Goal: Task Accomplishment & Management: Manage account settings

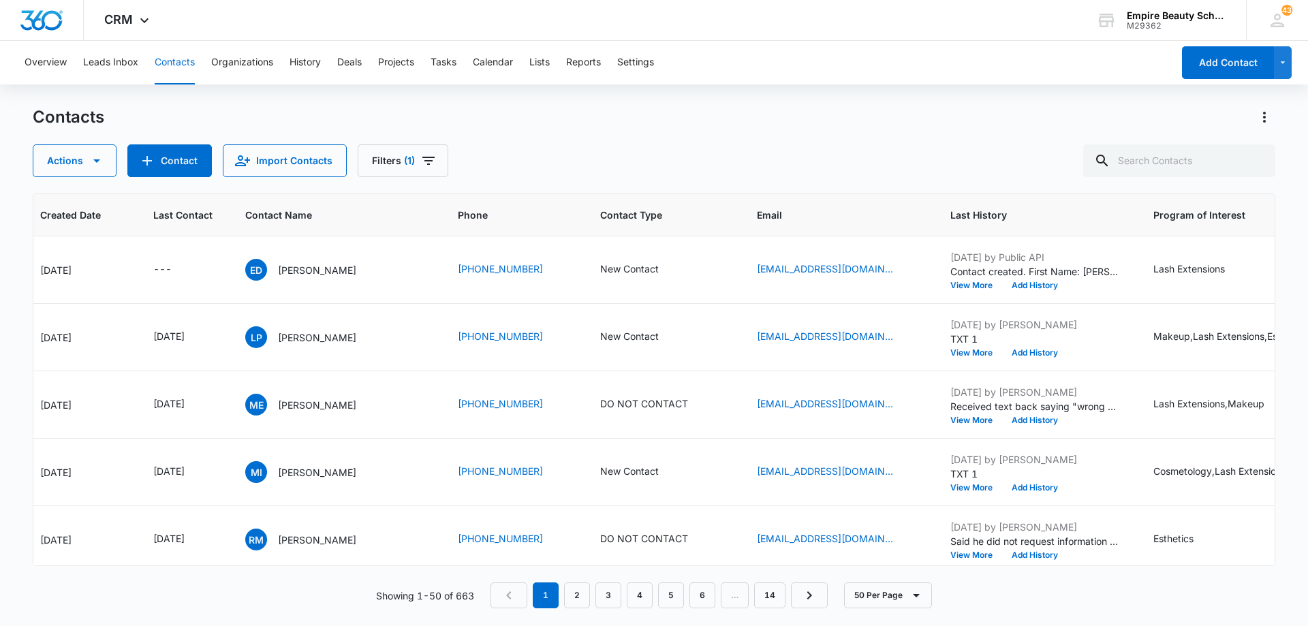
scroll to position [0, 127]
click at [1209, 159] on input "text" at bounding box center [1179, 160] width 192 height 33
type input "[PERSON_NAME]"
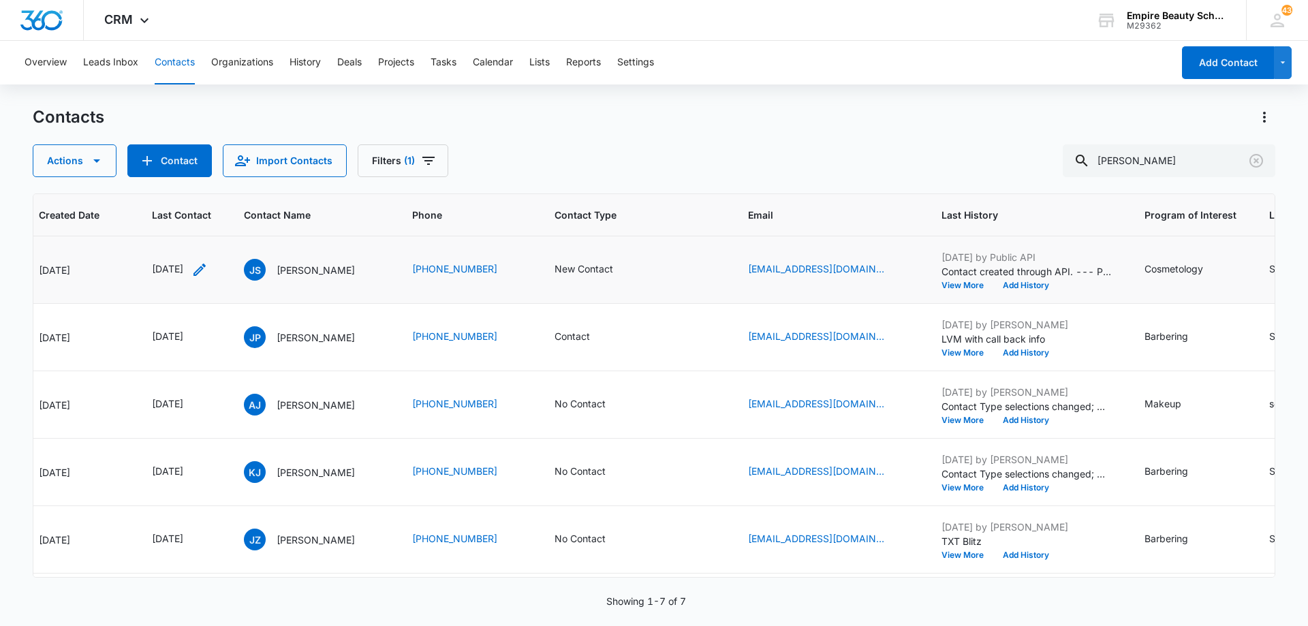
click at [206, 270] on icon "Last Contact - 1757548800 - Select to Edit Field" at bounding box center [199, 270] width 12 height 12
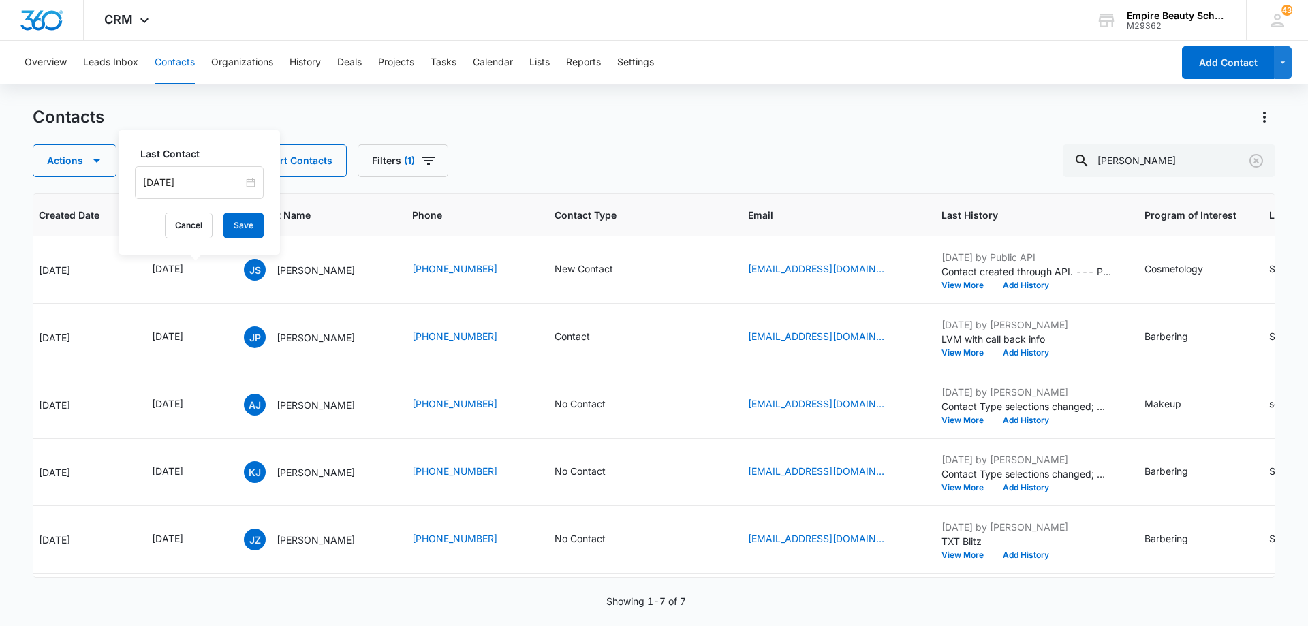
click at [225, 181] on input "[DATE]" at bounding box center [193, 182] width 100 height 15
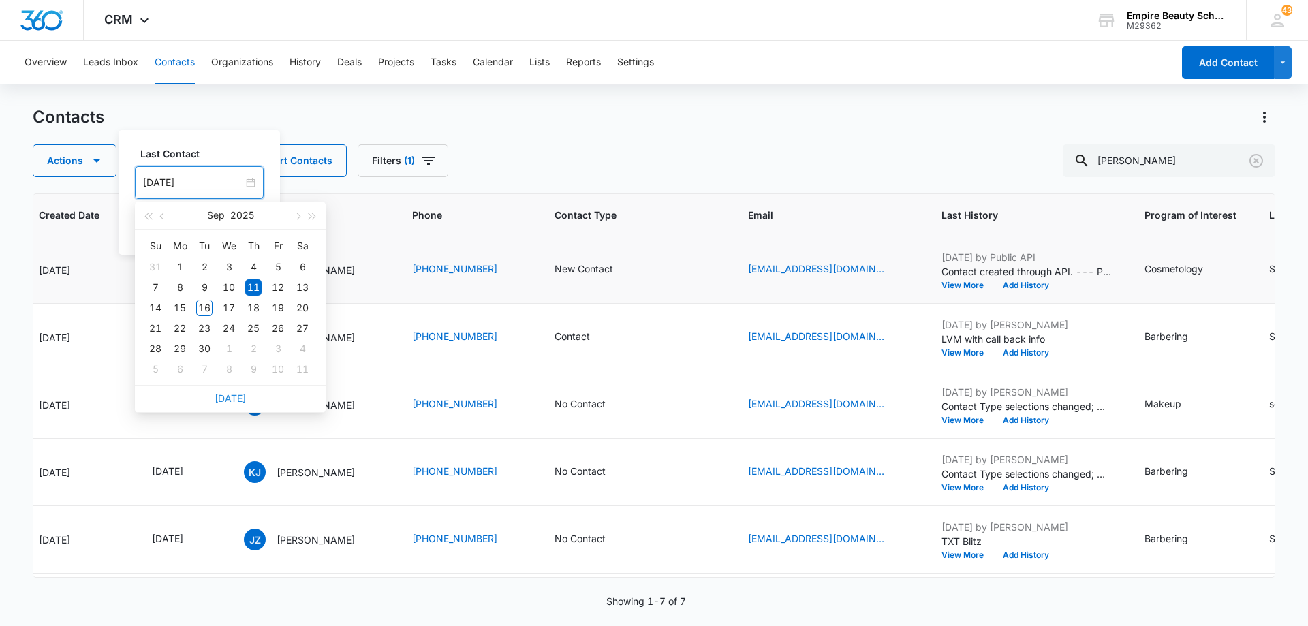
click at [235, 394] on link "[DATE]" at bounding box center [230, 398] width 31 height 12
type input "[DATE]"
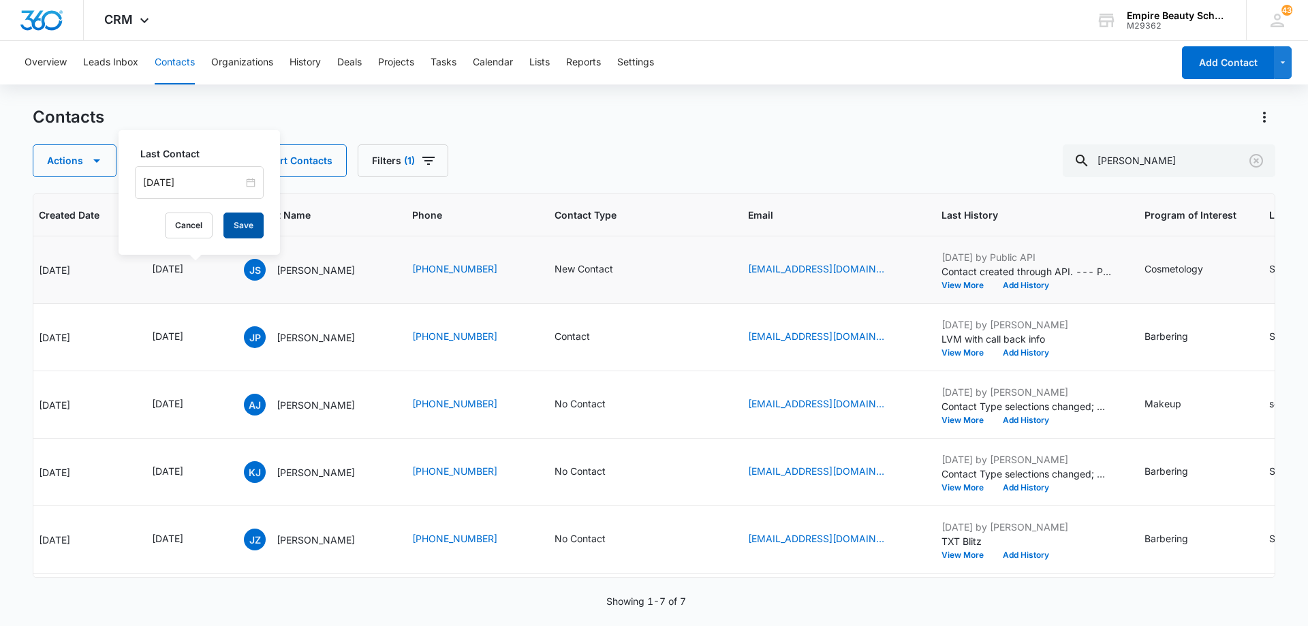
click at [242, 234] on button "Save" at bounding box center [243, 226] width 40 height 26
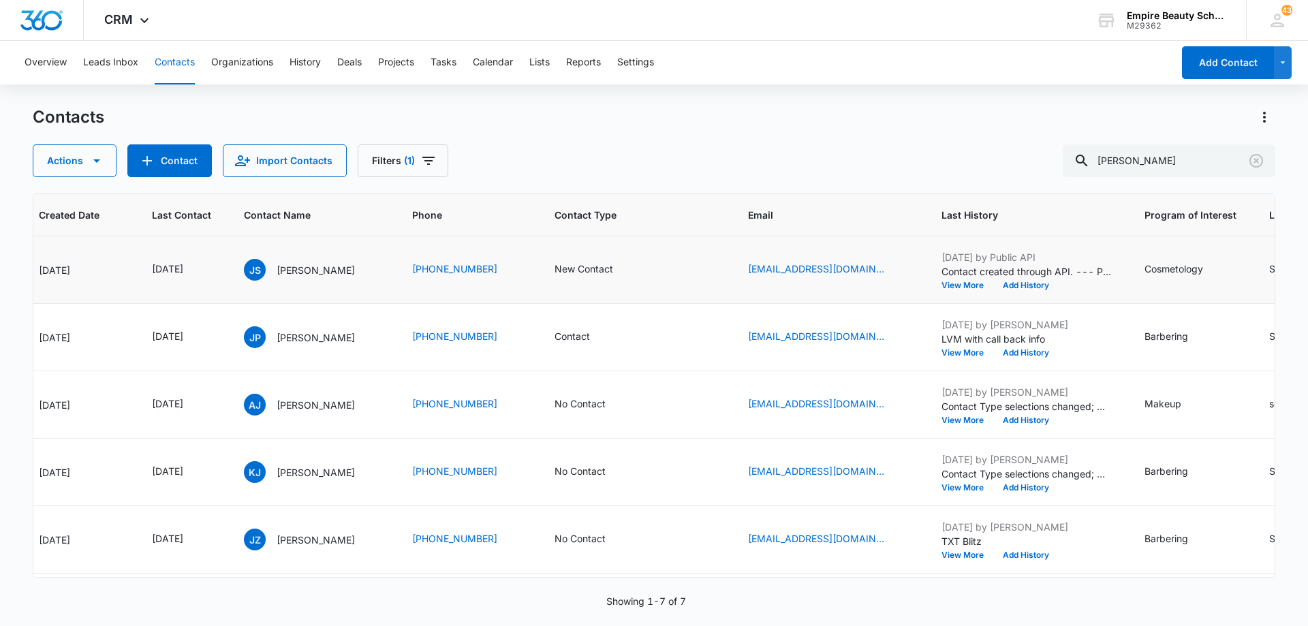
click at [638, 271] on icon "Contact Type - New Contact - Select to Edit Field" at bounding box center [629, 270] width 16 height 16
click at [637, 184] on icon "Remove New Contact" at bounding box center [639, 182] width 10 height 10
click at [652, 187] on div at bounding box center [663, 183] width 22 height 22
click at [625, 312] on div "Contact" at bounding box center [616, 306] width 84 height 14
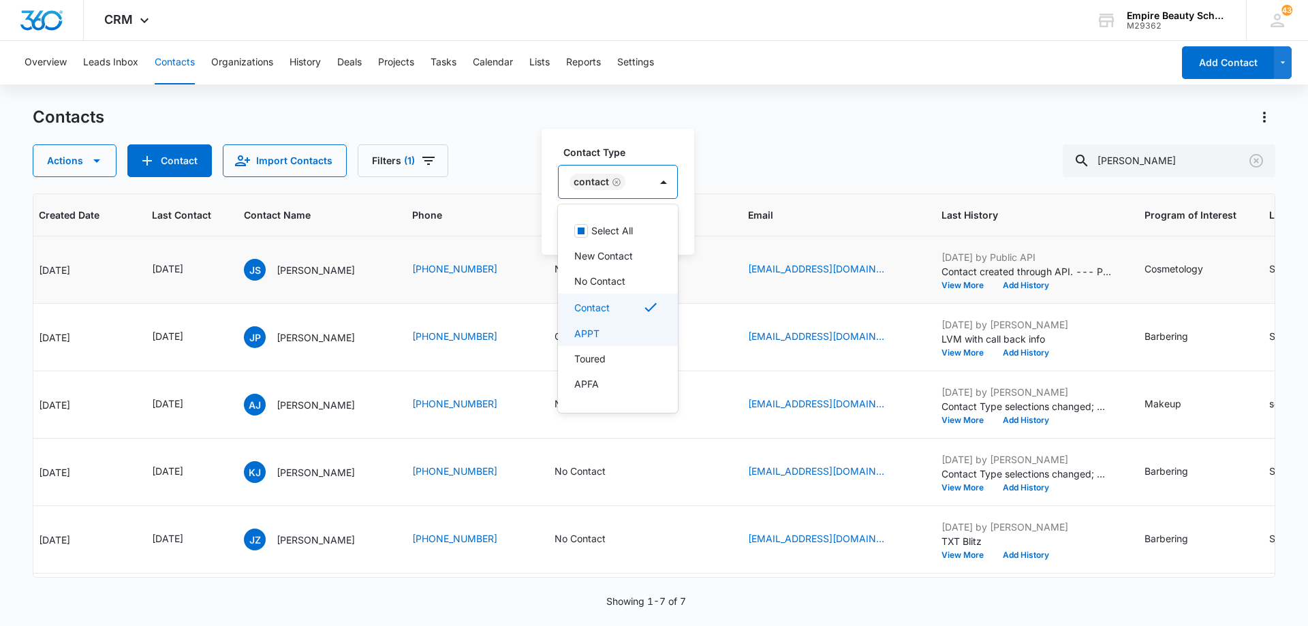
click at [619, 332] on div "APPT" at bounding box center [616, 333] width 84 height 14
click at [615, 309] on div "Contact" at bounding box center [638, 307] width 129 height 16
click at [610, 354] on div "Toured" at bounding box center [609, 359] width 70 height 14
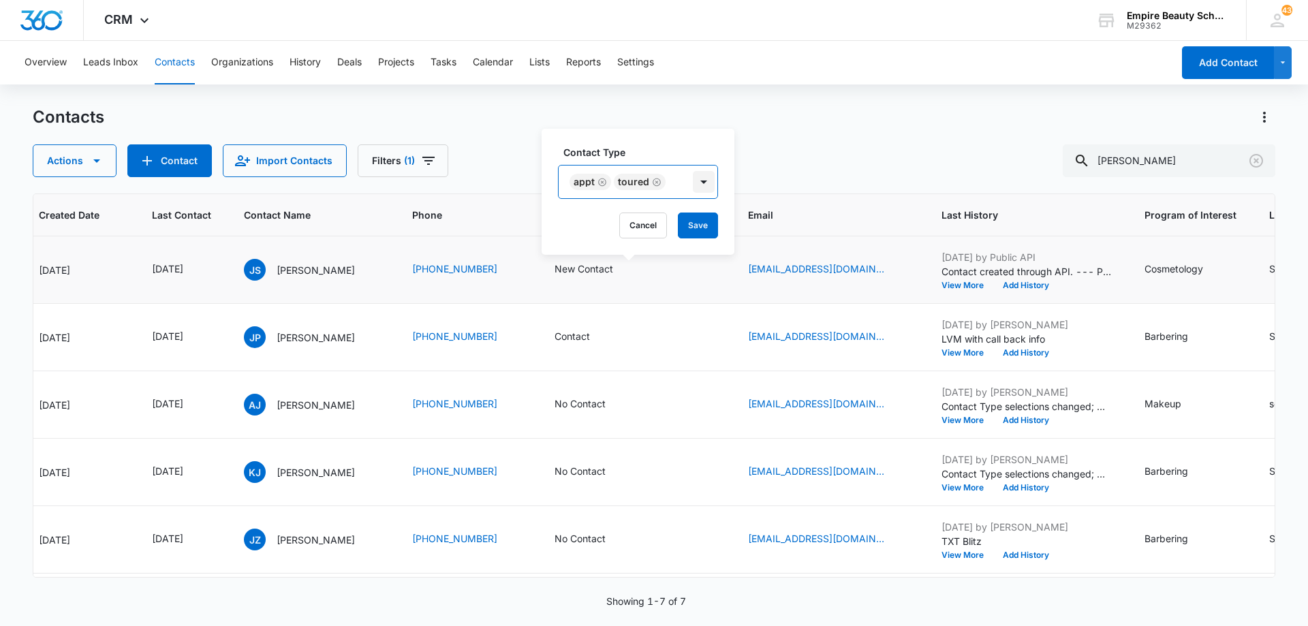
click at [694, 189] on div at bounding box center [704, 182] width 22 height 22
click at [694, 222] on button "Save" at bounding box center [698, 226] width 40 height 26
click at [1055, 285] on button "Add History" at bounding box center [1025, 285] width 65 height 8
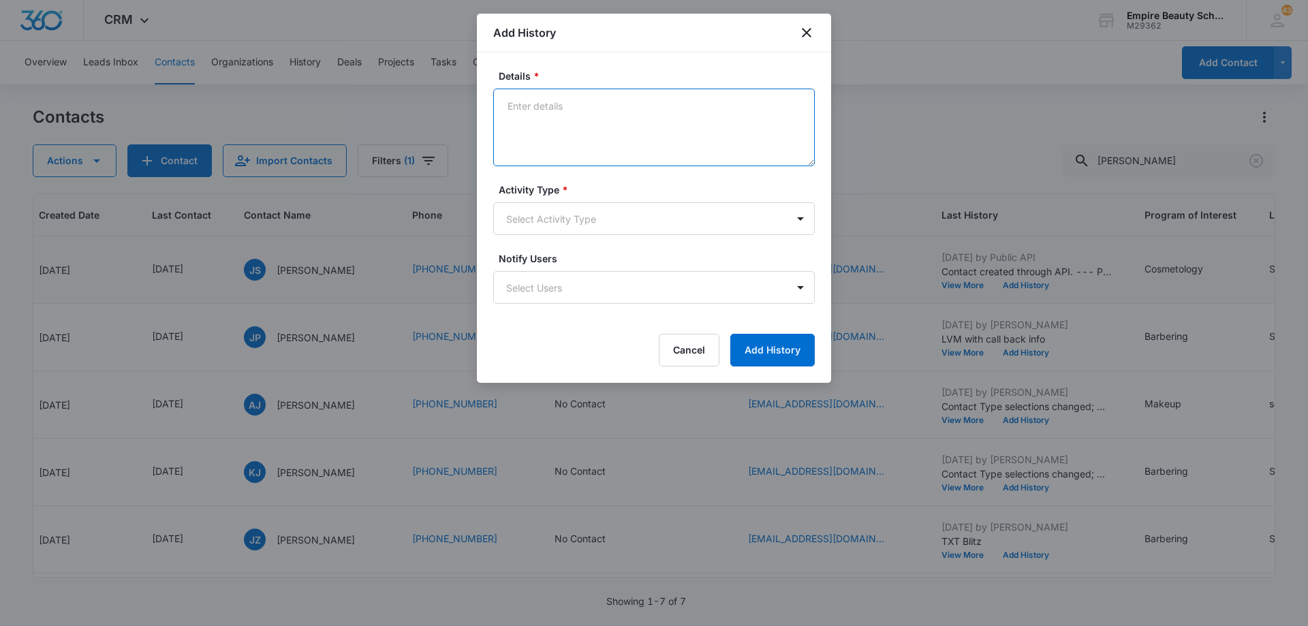
click at [655, 114] on textarea "Details *" at bounding box center [654, 128] width 322 height 78
type textarea "Met with him and mom [DATE], interested in COS and potentially Sept class, said…"
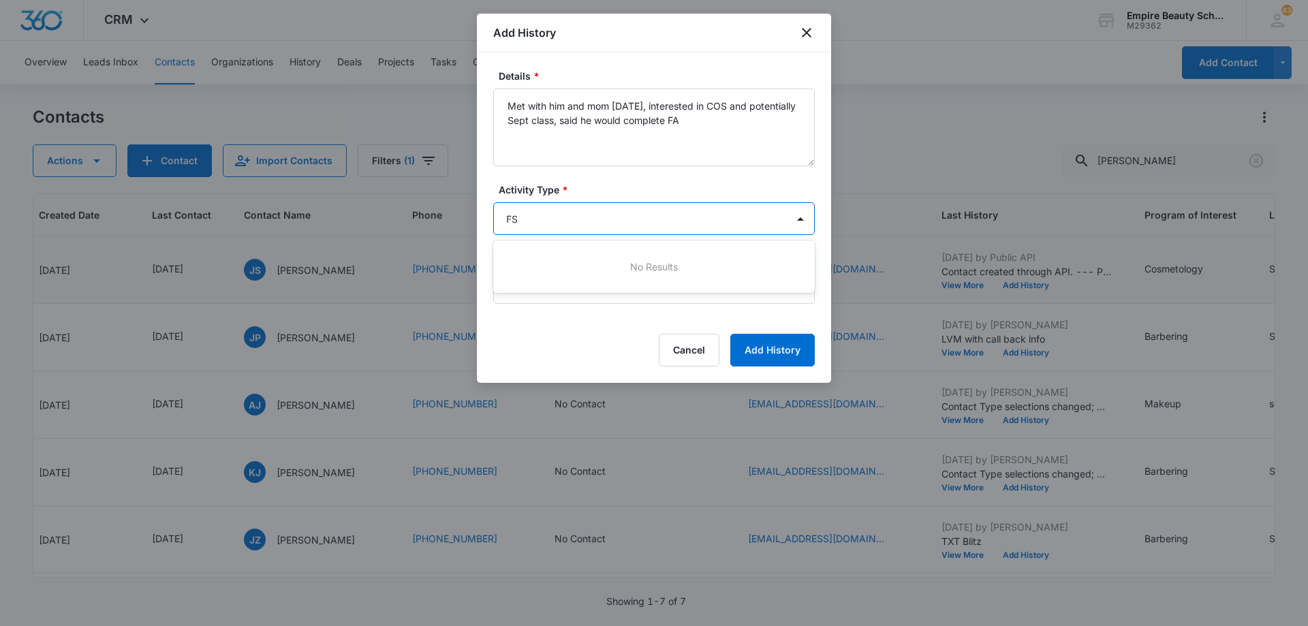
type input "F"
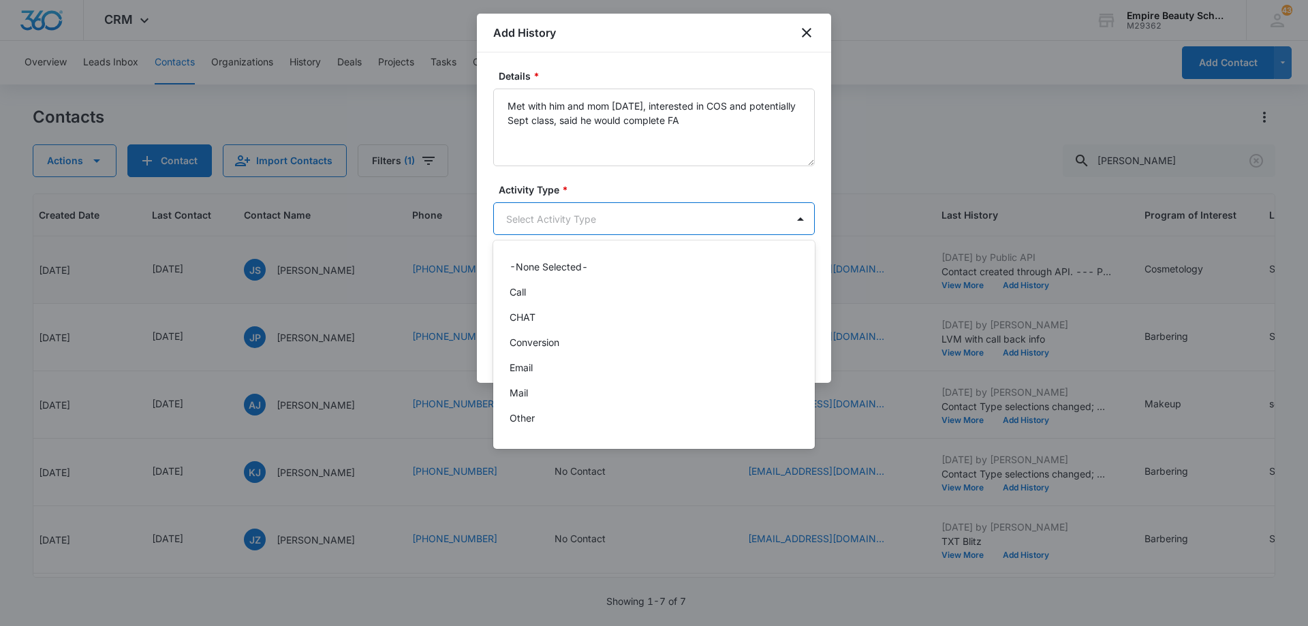
scroll to position [71, 0]
click at [580, 379] on div "P2P" at bounding box center [653, 372] width 286 height 14
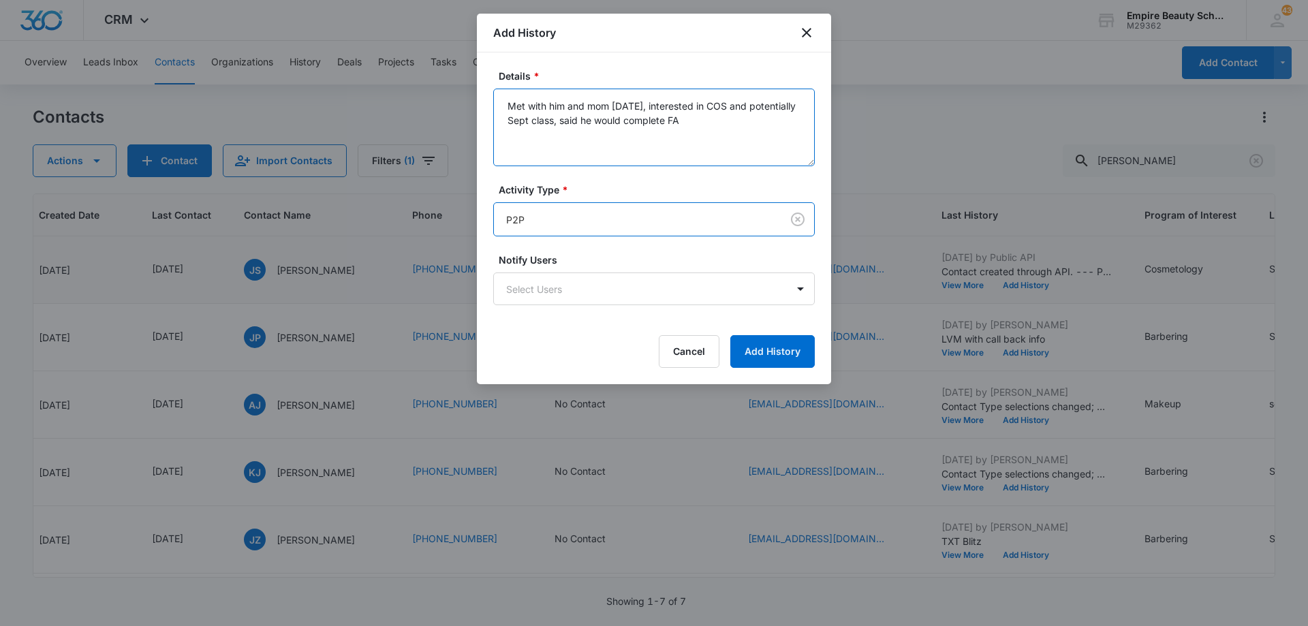
click at [758, 121] on textarea "Met with him and mom [DATE], interested in COS and potentially Sept class, said…" at bounding box center [654, 128] width 322 height 78
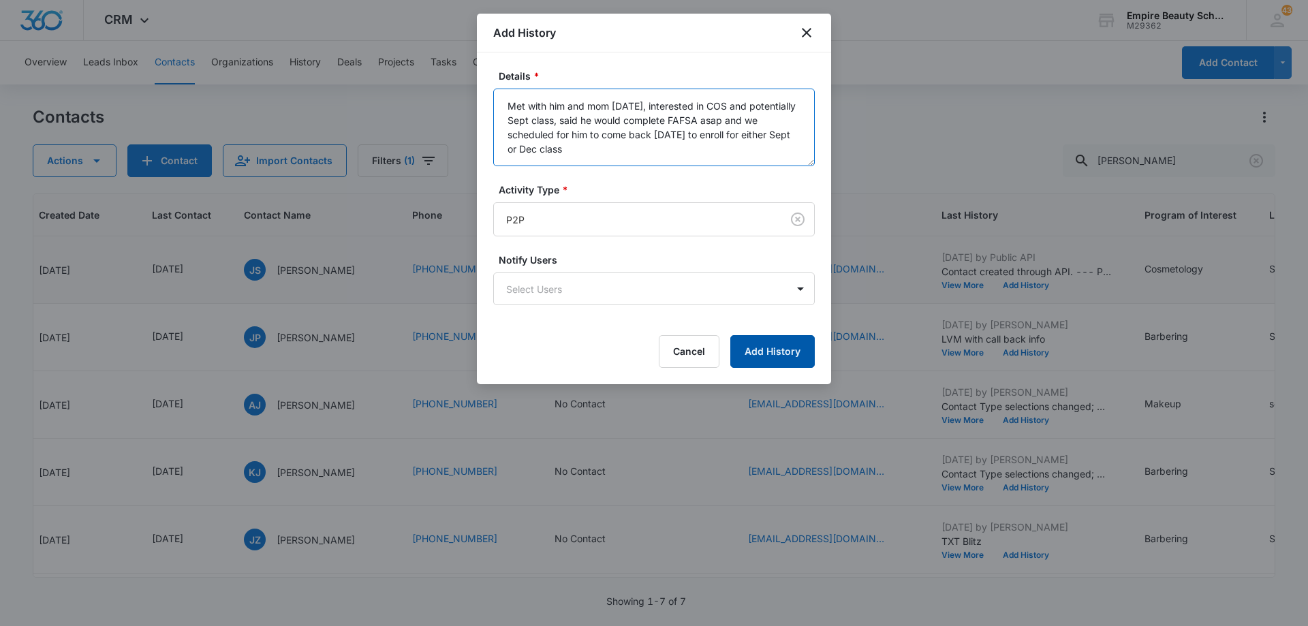
type textarea "Met with him and mom [DATE], interested in COS and potentially Sept class, said…"
click at [771, 357] on button "Add History" at bounding box center [772, 351] width 84 height 33
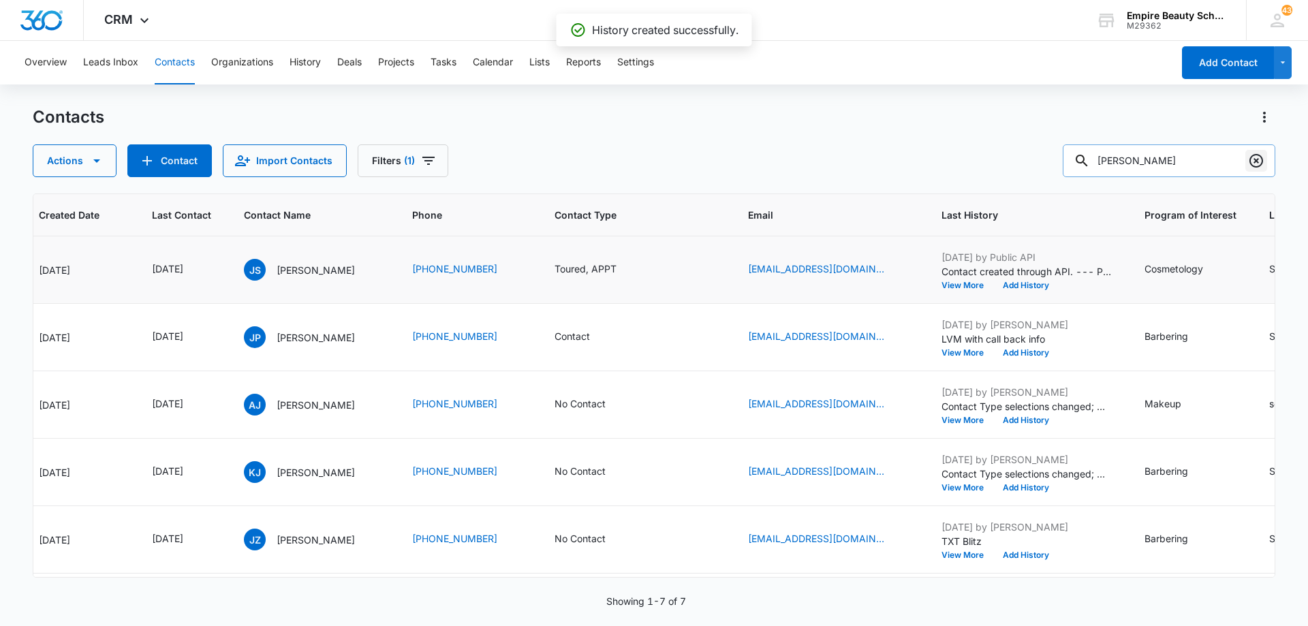
click at [1256, 159] on icon "Clear" at bounding box center [1256, 161] width 16 height 16
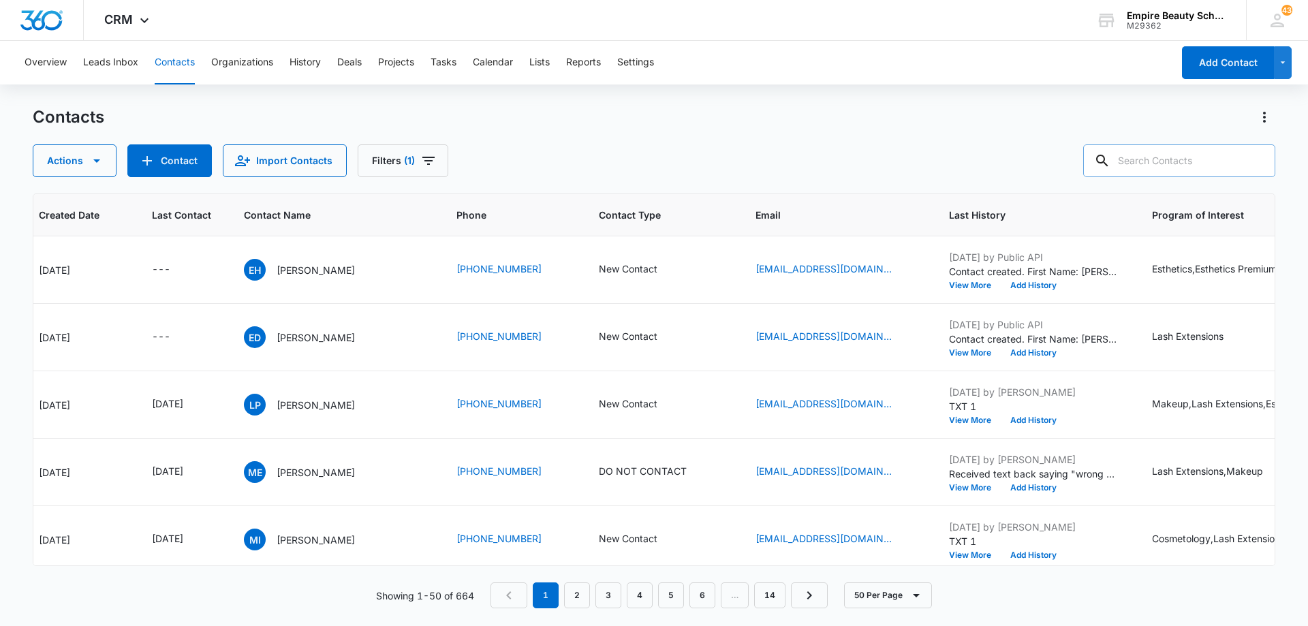
click at [1150, 161] on input "text" at bounding box center [1179, 160] width 192 height 33
type input "9682"
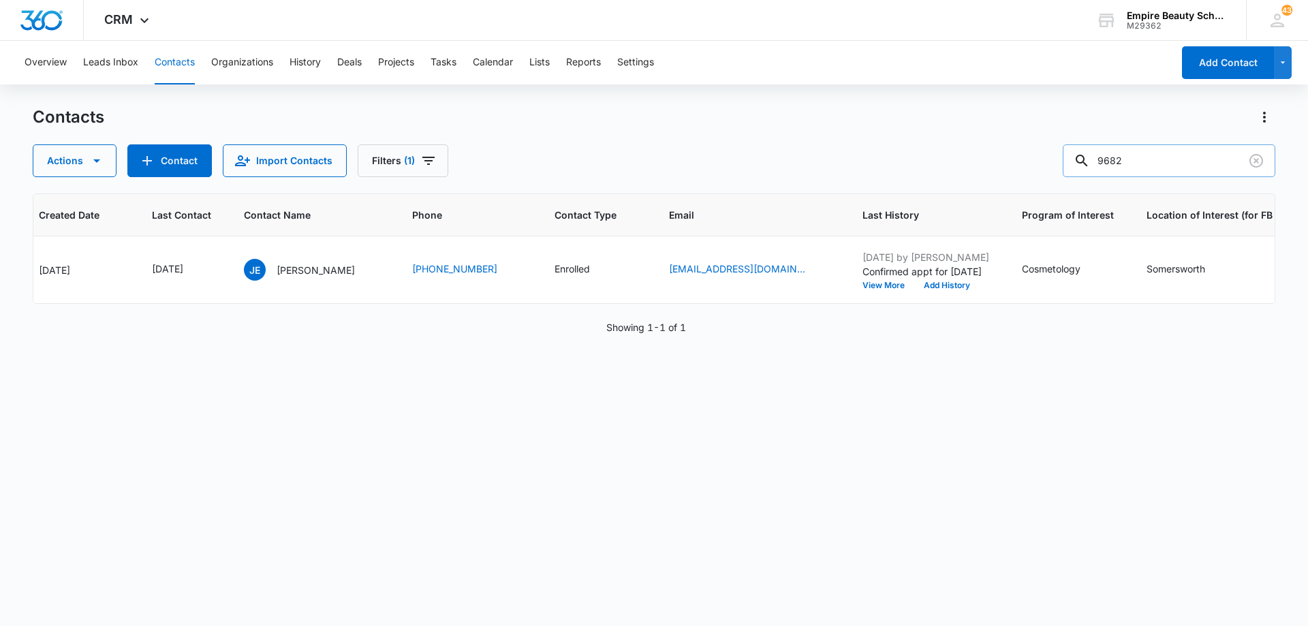
click at [1150, 161] on input "9682" at bounding box center [1169, 160] width 213 height 33
